Goal: Information Seeking & Learning: Learn about a topic

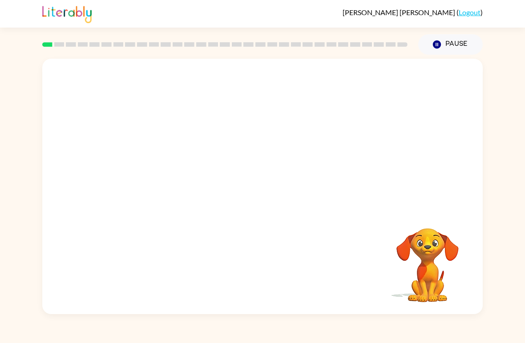
click at [161, 176] on video "Your browser must support playing .mp4 files to use Literably. Please try using…" at bounding box center [262, 134] width 440 height 151
click at [244, 201] on button "button" at bounding box center [262, 191] width 57 height 32
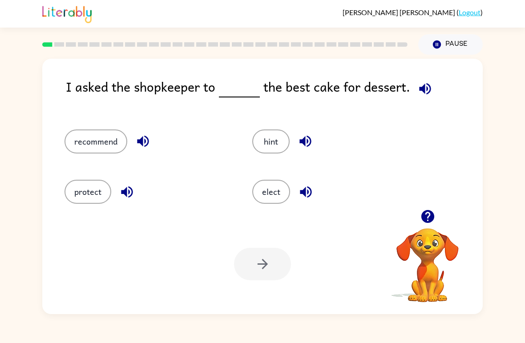
click at [432, 221] on icon "button" at bounding box center [427, 216] width 13 height 13
click at [107, 143] on button "recommend" at bounding box center [95, 141] width 63 height 24
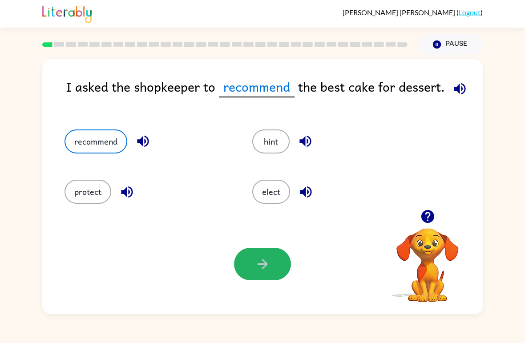
click at [273, 266] on button "button" at bounding box center [262, 264] width 57 height 32
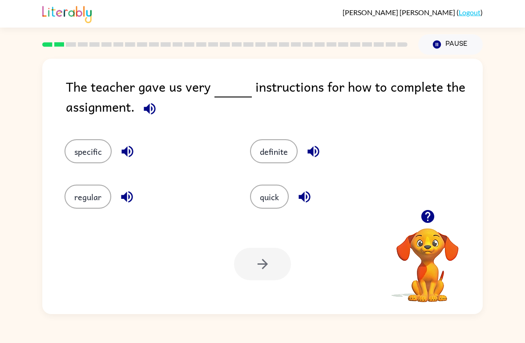
click at [95, 151] on button "specific" at bounding box center [87, 151] width 47 height 24
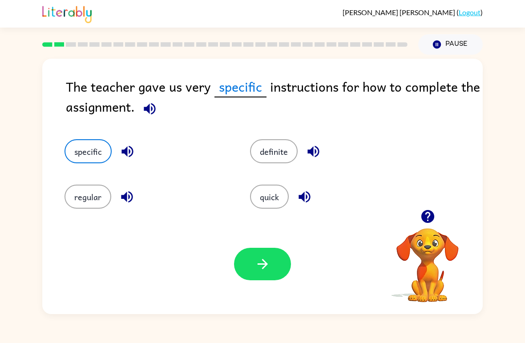
click at [275, 269] on button "button" at bounding box center [262, 264] width 57 height 32
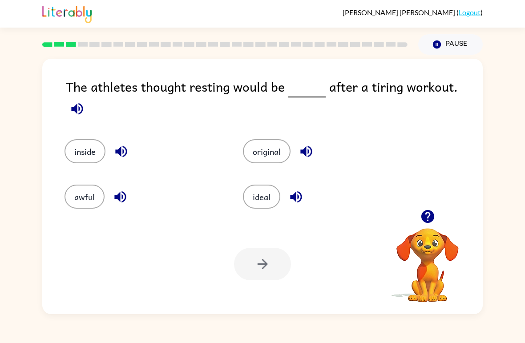
click at [271, 193] on button "ideal" at bounding box center [261, 197] width 37 height 24
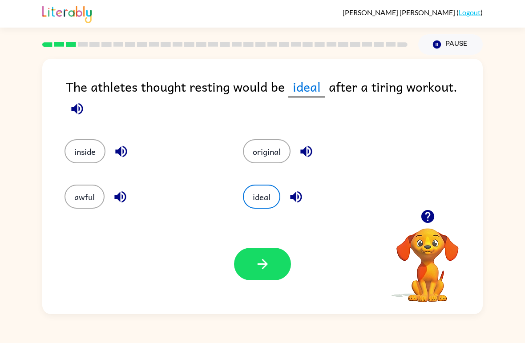
click at [264, 258] on icon "button" at bounding box center [263, 264] width 16 height 16
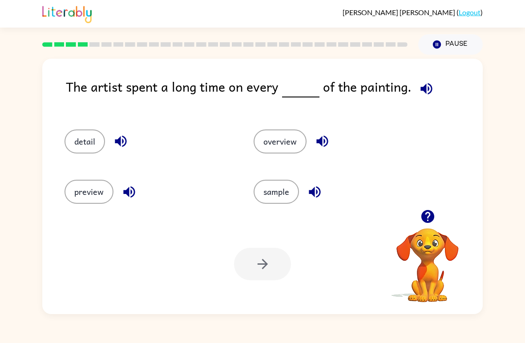
click at [66, 138] on button "detail" at bounding box center [84, 141] width 40 height 24
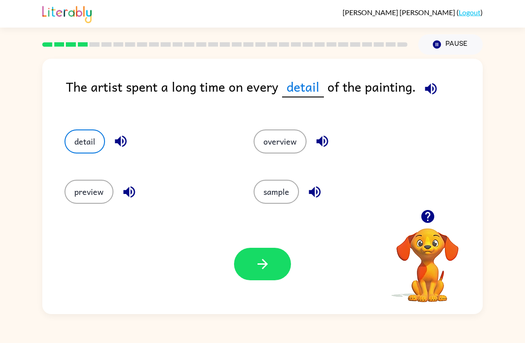
click at [253, 268] on button "button" at bounding box center [262, 264] width 57 height 32
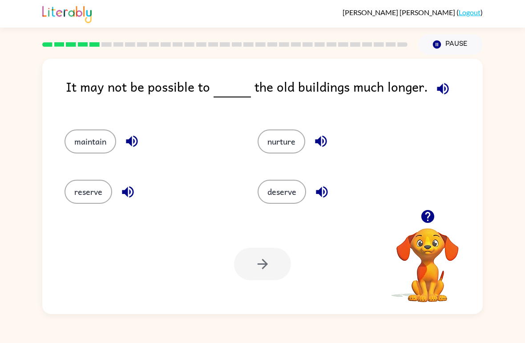
click at [284, 145] on button "nurture" at bounding box center [282, 141] width 48 height 24
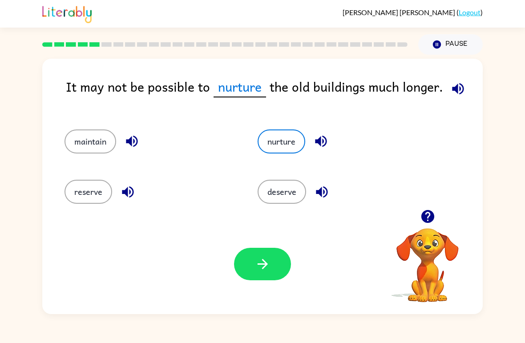
click at [270, 264] on icon "button" at bounding box center [263, 264] width 16 height 16
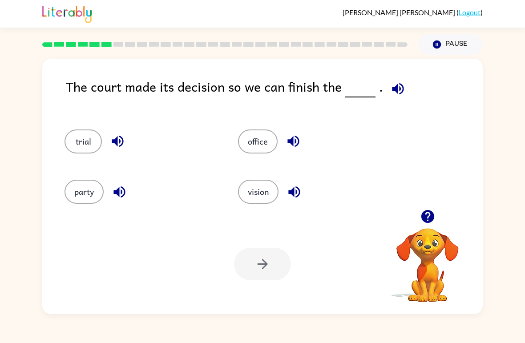
click at [88, 153] on button "trial" at bounding box center [82, 141] width 37 height 24
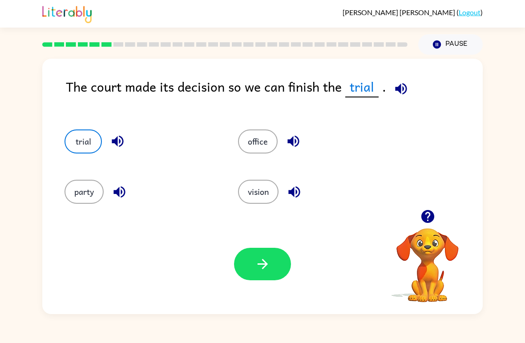
click at [274, 253] on button "button" at bounding box center [262, 264] width 57 height 32
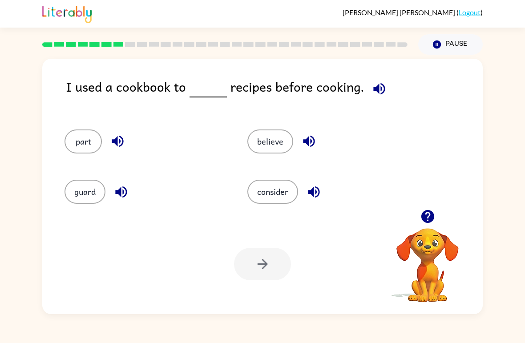
click at [261, 182] on button "consider" at bounding box center [272, 192] width 51 height 24
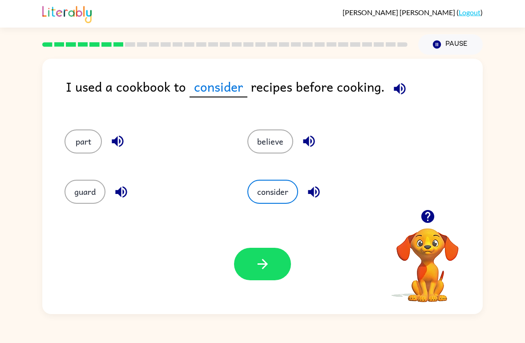
click at [228, 283] on div "Your browser must support playing .mp4 files to use Literably. Please try using…" at bounding box center [262, 264] width 440 height 100
click at [245, 256] on button "button" at bounding box center [262, 264] width 57 height 32
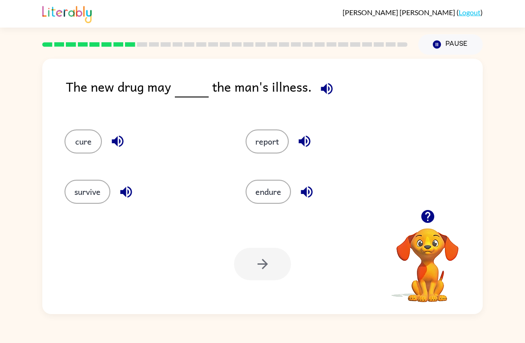
click at [255, 195] on button "endure" at bounding box center [267, 192] width 45 height 24
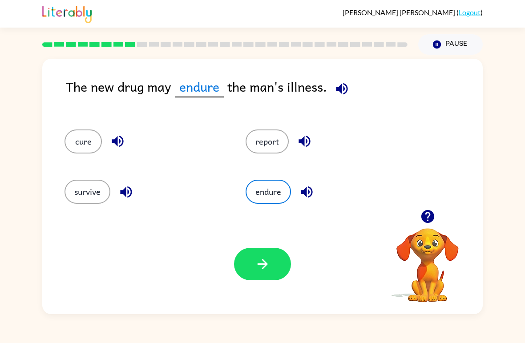
click at [249, 262] on button "button" at bounding box center [262, 264] width 57 height 32
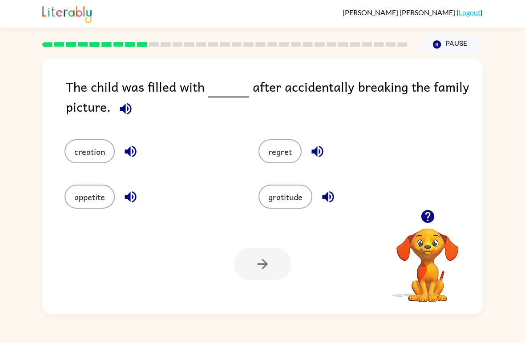
click at [277, 151] on button "regret" at bounding box center [279, 151] width 43 height 24
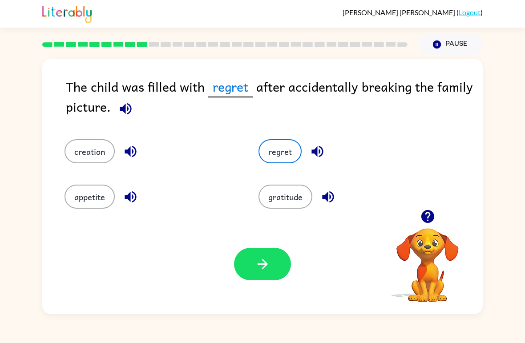
click at [277, 268] on button "button" at bounding box center [262, 264] width 57 height 32
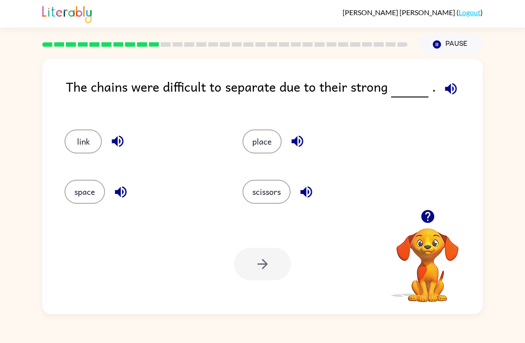
click at [309, 244] on div "Your browser must support playing .mp4 files to use Literably. Please try using…" at bounding box center [262, 264] width 440 height 100
click at [284, 185] on button "scissors" at bounding box center [266, 192] width 48 height 24
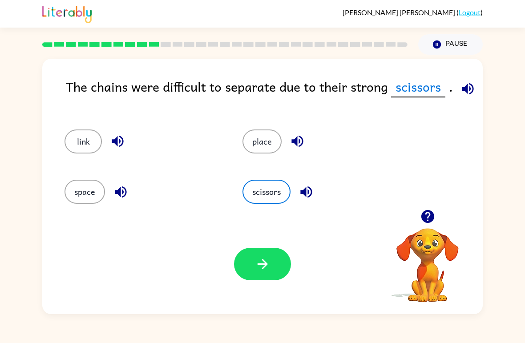
click at [268, 276] on button "button" at bounding box center [262, 264] width 57 height 32
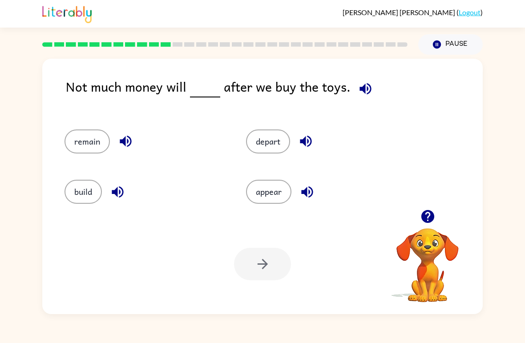
click at [97, 144] on button "remain" at bounding box center [86, 141] width 45 height 24
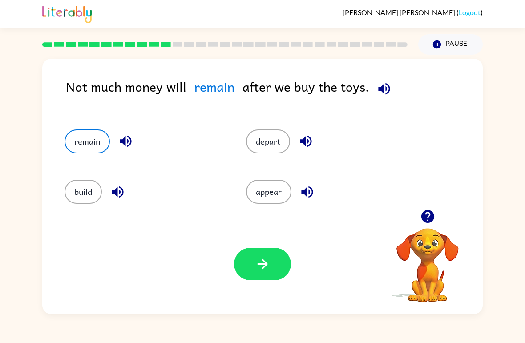
click at [257, 260] on icon "button" at bounding box center [263, 264] width 16 height 16
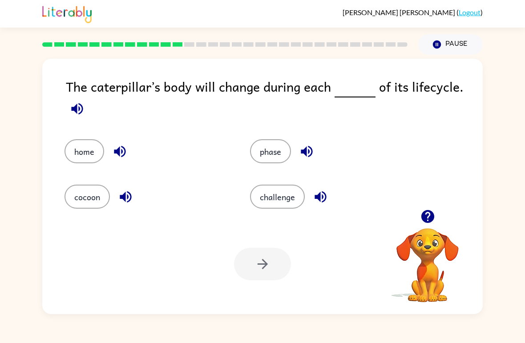
click at [275, 163] on button "phase" at bounding box center [270, 151] width 41 height 24
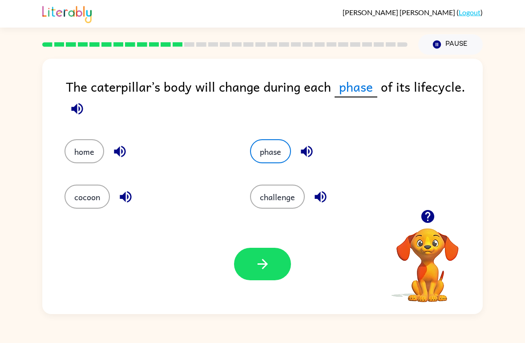
click at [272, 273] on button "button" at bounding box center [262, 264] width 57 height 32
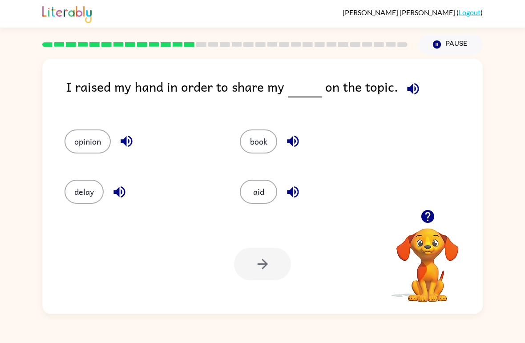
click at [96, 144] on button "opinion" at bounding box center [87, 141] width 46 height 24
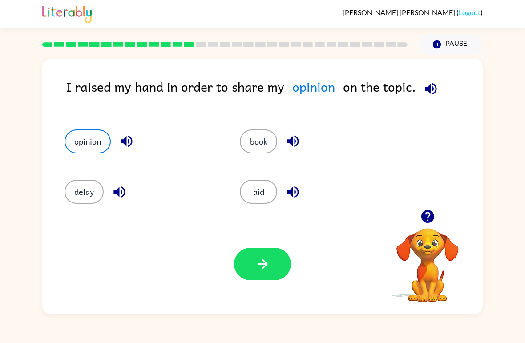
click at [285, 276] on button "button" at bounding box center [262, 264] width 57 height 32
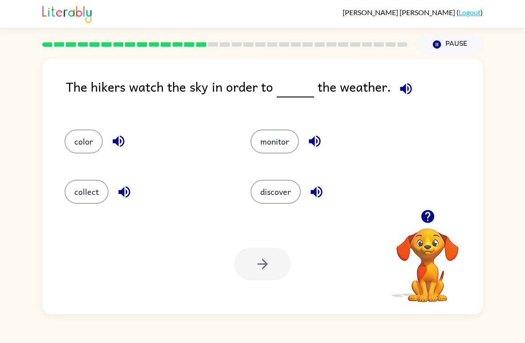
click at [287, 197] on button "discover" at bounding box center [275, 192] width 50 height 24
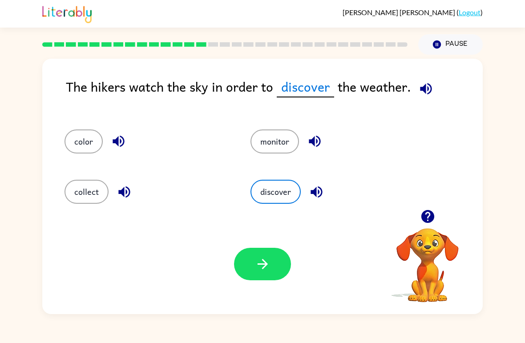
click at [280, 270] on button "button" at bounding box center [262, 264] width 57 height 32
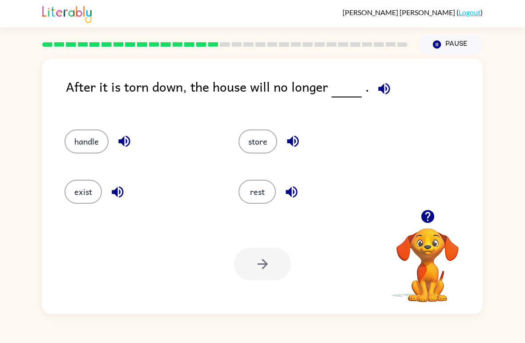
click at [78, 190] on button "exist" at bounding box center [82, 192] width 37 height 24
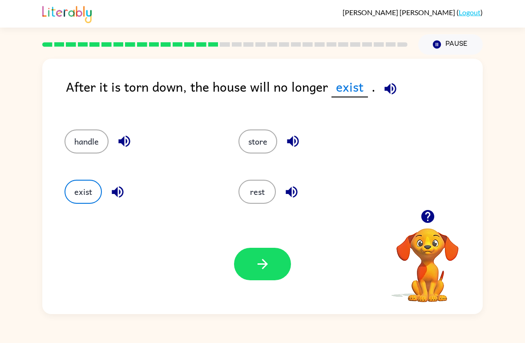
click at [258, 266] on icon "button" at bounding box center [263, 264] width 16 height 16
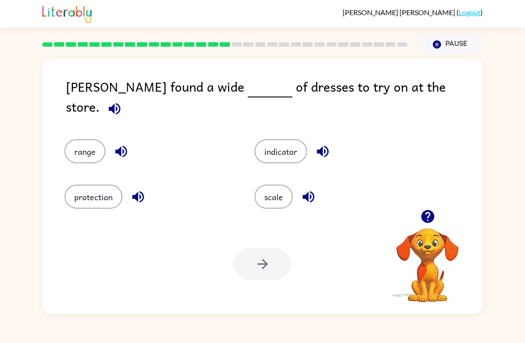
click at [86, 140] on button "range" at bounding box center [84, 151] width 41 height 24
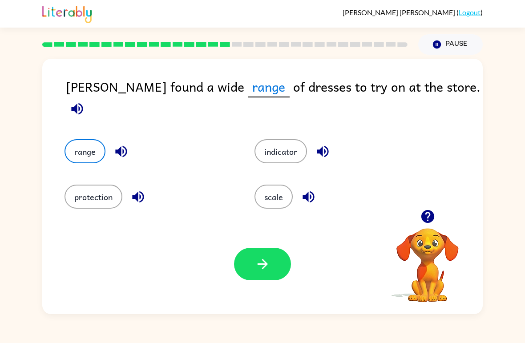
click at [286, 191] on button "scale" at bounding box center [273, 197] width 38 height 24
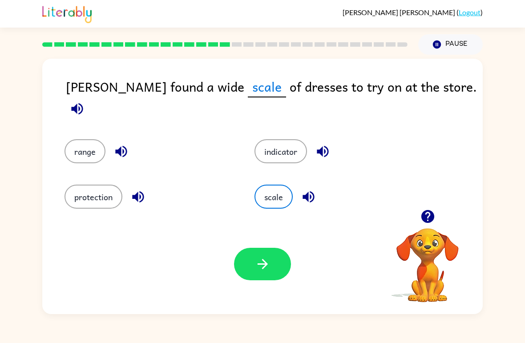
click at [259, 286] on div "Your browser must support playing .mp4 files to use Literably. Please try using…" at bounding box center [262, 264] width 440 height 100
click at [249, 250] on button "button" at bounding box center [262, 264] width 57 height 32
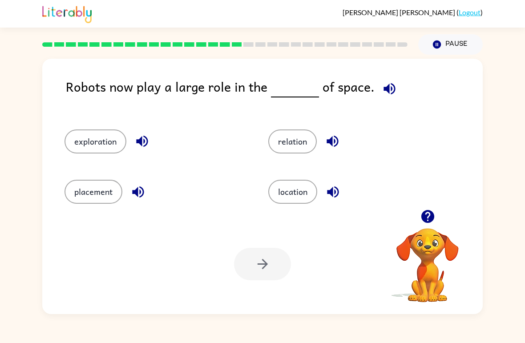
click at [311, 200] on button "location" at bounding box center [292, 192] width 49 height 24
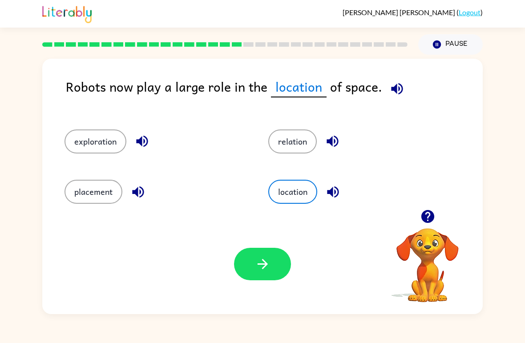
click at [270, 270] on icon "button" at bounding box center [263, 264] width 16 height 16
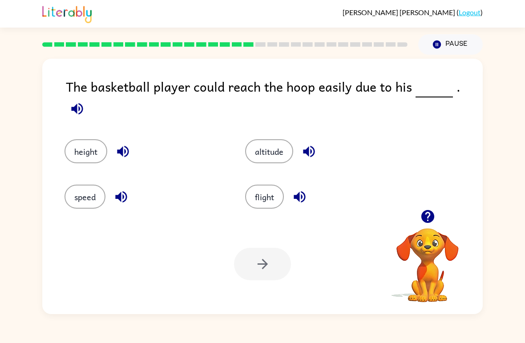
click at [430, 212] on icon "button" at bounding box center [427, 216] width 13 height 13
click at [427, 217] on icon "button" at bounding box center [427, 216] width 13 height 13
click at [75, 202] on button "speed" at bounding box center [84, 197] width 41 height 24
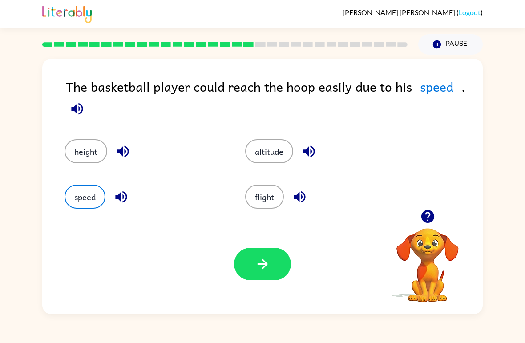
click at [268, 293] on div "Your browser must support playing .mp4 files to use Literably. Please try using…" at bounding box center [262, 264] width 440 height 100
click at [243, 288] on div "Your browser must support playing .mp4 files to use Literably. Please try using…" at bounding box center [262, 264] width 440 height 100
click at [255, 270] on icon "button" at bounding box center [263, 264] width 16 height 16
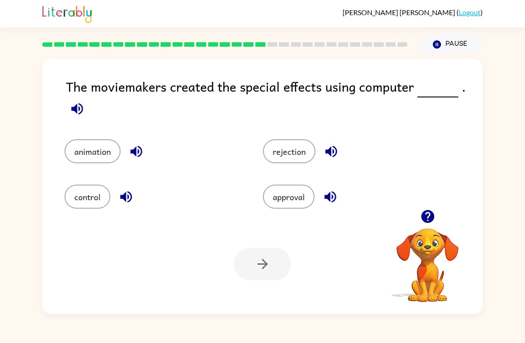
click at [72, 149] on button "animation" at bounding box center [92, 151] width 56 height 24
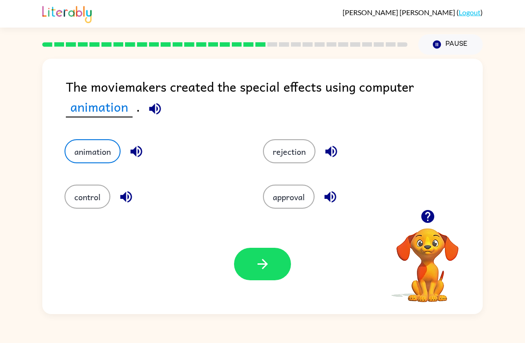
click at [266, 271] on icon "button" at bounding box center [263, 264] width 16 height 16
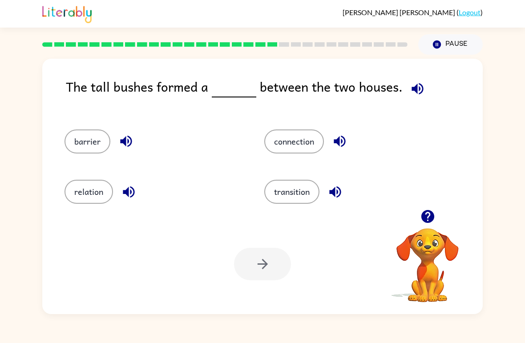
click at [414, 97] on icon "button" at bounding box center [418, 89] width 16 height 16
click at [417, 87] on icon "button" at bounding box center [418, 89] width 16 height 16
click at [414, 91] on icon "button" at bounding box center [417, 89] width 12 height 12
click at [73, 141] on button "barrier" at bounding box center [87, 141] width 46 height 24
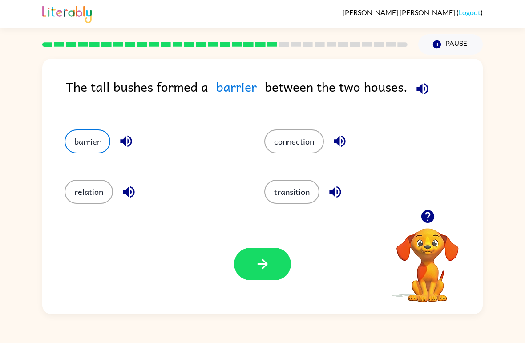
click at [282, 256] on button "button" at bounding box center [262, 264] width 57 height 32
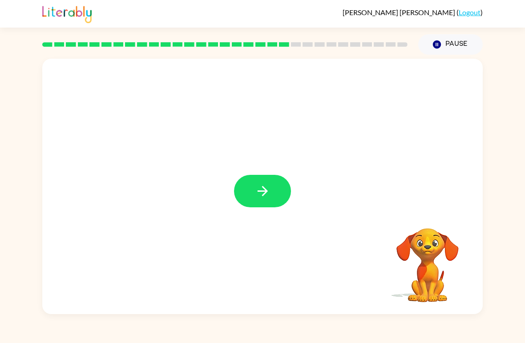
click at [244, 180] on button "button" at bounding box center [262, 191] width 57 height 32
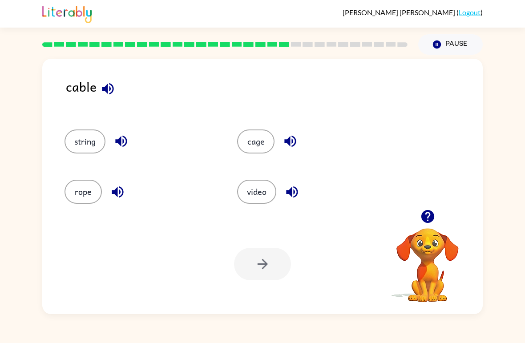
click at [110, 84] on icon "button" at bounding box center [108, 89] width 12 height 12
click at [266, 140] on button "cage" at bounding box center [255, 141] width 37 height 24
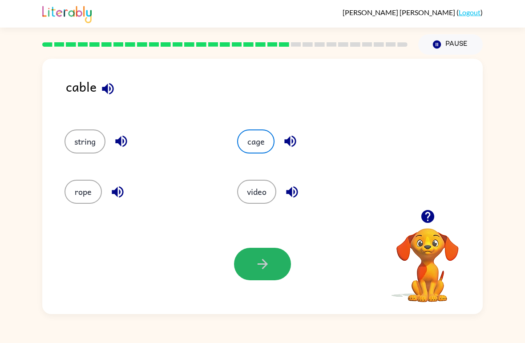
click at [262, 258] on icon "button" at bounding box center [263, 264] width 16 height 16
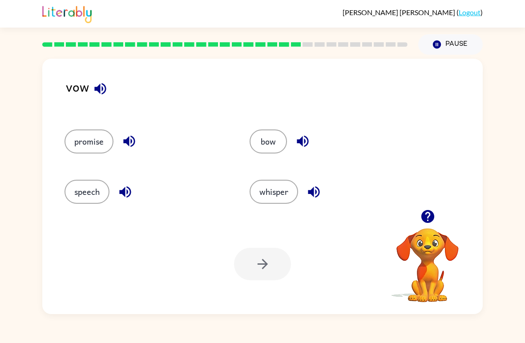
click at [118, 142] on button "button" at bounding box center [129, 141] width 23 height 23
click at [89, 132] on button "promise" at bounding box center [88, 141] width 49 height 24
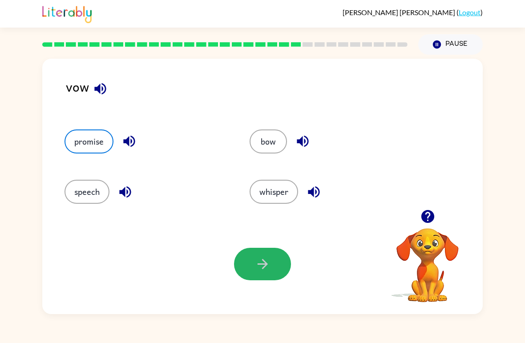
click at [262, 271] on icon "button" at bounding box center [263, 264] width 16 height 16
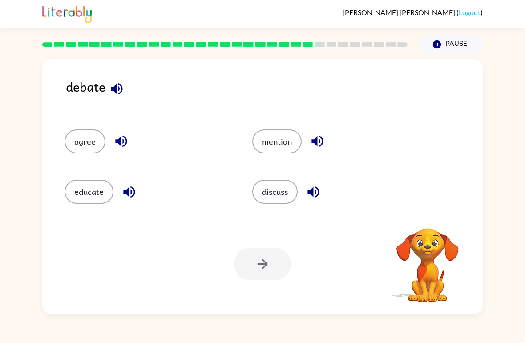
click at [279, 203] on button "discuss" at bounding box center [274, 192] width 45 height 24
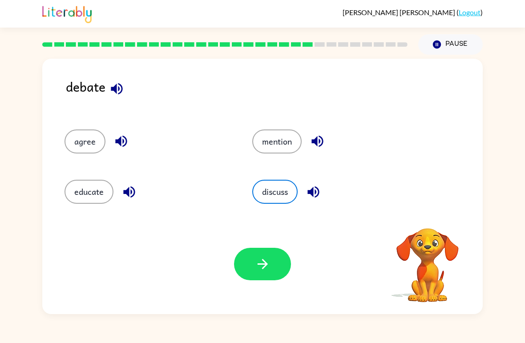
click at [255, 280] on button "button" at bounding box center [262, 264] width 57 height 32
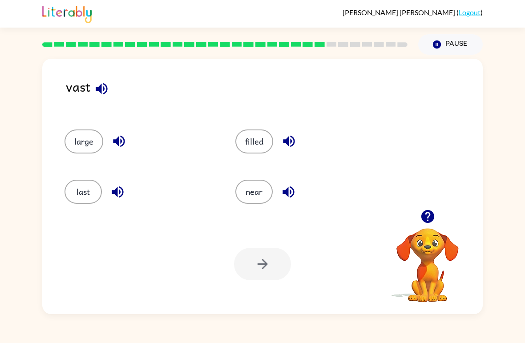
click at [259, 153] on button "filled" at bounding box center [254, 141] width 38 height 24
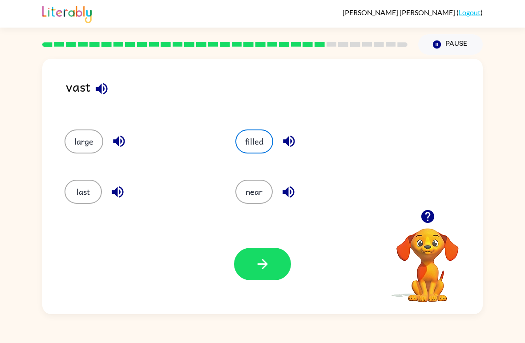
click at [253, 274] on button "button" at bounding box center [262, 264] width 57 height 32
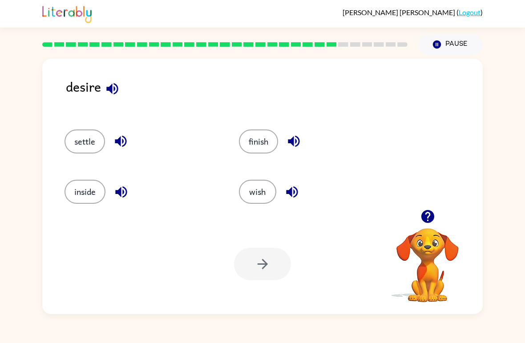
click at [275, 178] on div "wish" at bounding box center [309, 188] width 174 height 50
click at [267, 194] on button "wish" at bounding box center [257, 192] width 37 height 24
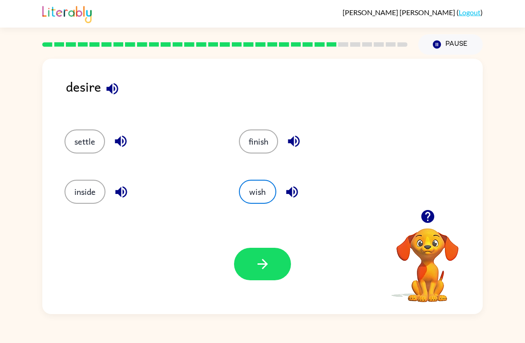
click at [258, 258] on icon "button" at bounding box center [263, 264] width 16 height 16
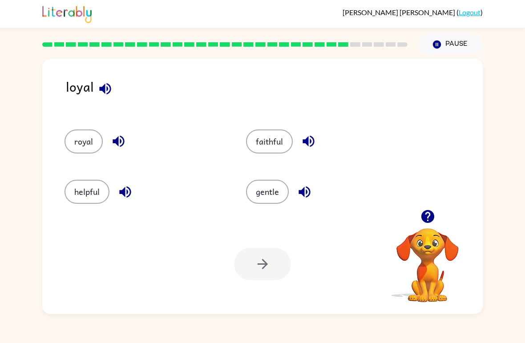
click at [278, 194] on button "gentle" at bounding box center [267, 192] width 43 height 24
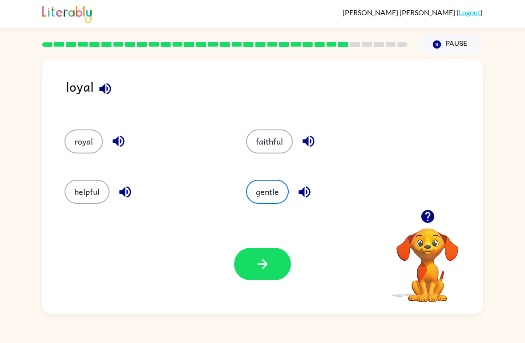
click at [267, 258] on icon "button" at bounding box center [263, 264] width 16 height 16
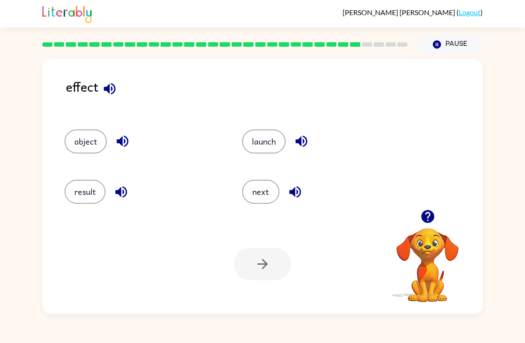
click at [91, 203] on button "result" at bounding box center [84, 192] width 41 height 24
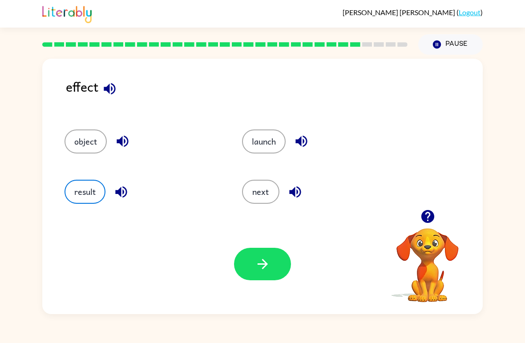
click at [261, 262] on icon "button" at bounding box center [263, 264] width 16 height 16
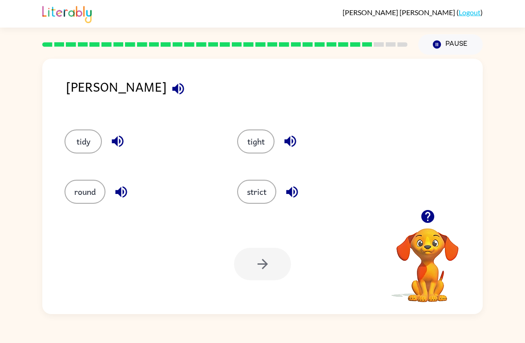
click at [256, 130] on button "tight" at bounding box center [255, 141] width 37 height 24
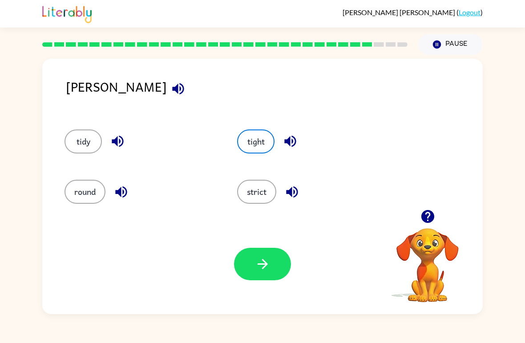
click at [266, 275] on button "button" at bounding box center [262, 264] width 57 height 32
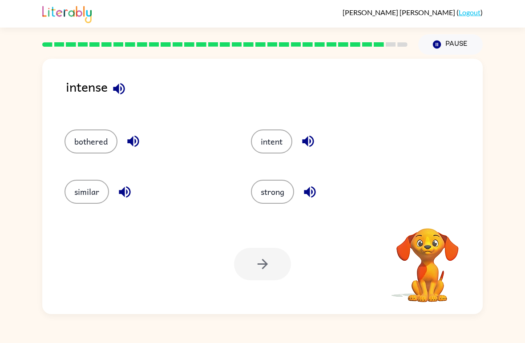
click at [276, 197] on button "strong" at bounding box center [272, 192] width 43 height 24
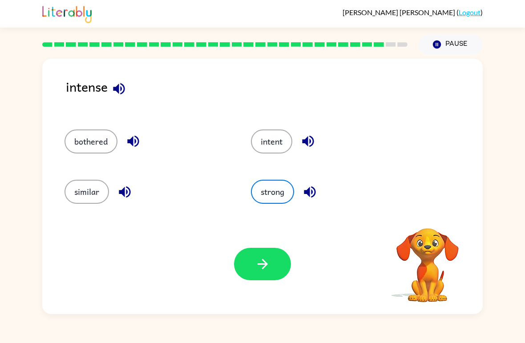
click at [247, 267] on button "button" at bounding box center [262, 264] width 57 height 32
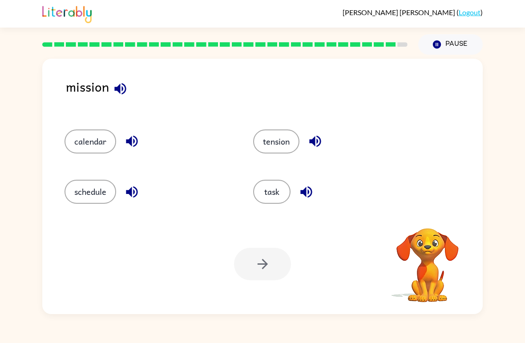
click at [278, 196] on button "task" at bounding box center [271, 192] width 37 height 24
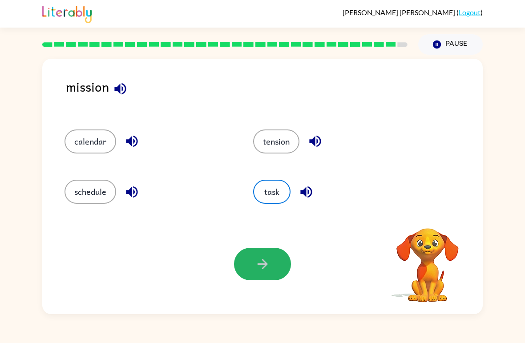
click at [257, 273] on button "button" at bounding box center [262, 264] width 57 height 32
